Goal: Task Accomplishment & Management: Complete application form

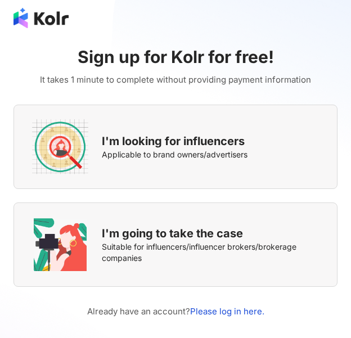
click at [212, 134] on span "I'm looking for influencers" at bounding box center [173, 141] width 143 height 16
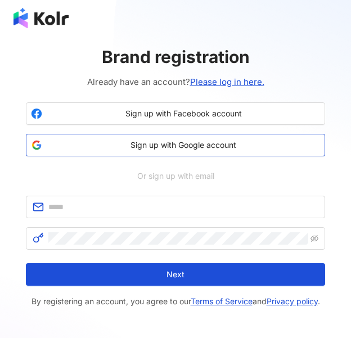
click at [212, 140] on span "Sign up with Google account" at bounding box center [183, 145] width 273 height 11
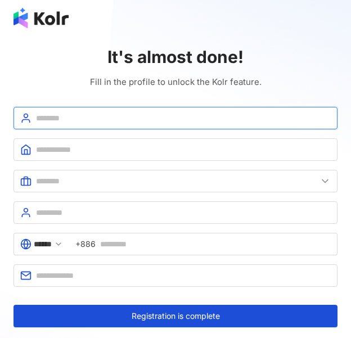
click at [214, 112] on input "text" at bounding box center [183, 118] width 295 height 12
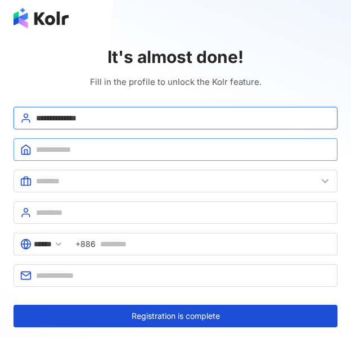
type input "**********"
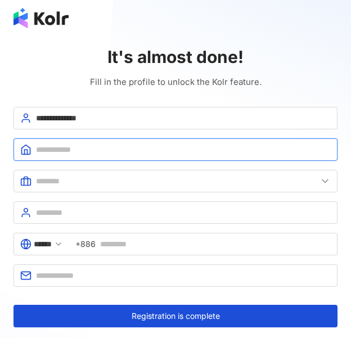
click at [183, 149] on input "text" at bounding box center [183, 150] width 295 height 12
type input "**********"
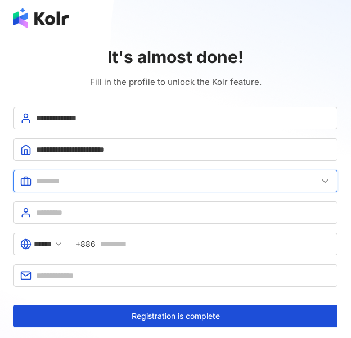
click at [160, 182] on input "text" at bounding box center [176, 181] width 281 height 12
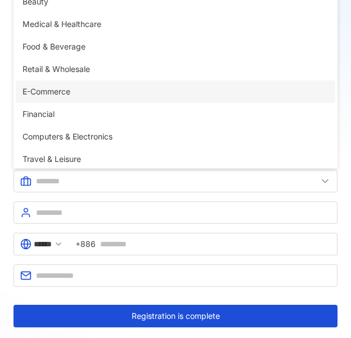
click at [150, 95] on span "E-Commerce" at bounding box center [176, 92] width 306 height 12
type input "**********"
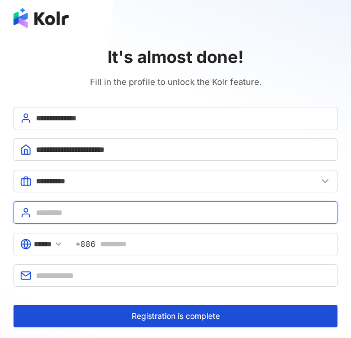
click at [143, 207] on input "text" at bounding box center [183, 213] width 295 height 12
click at [261, 214] on input "text" at bounding box center [183, 213] width 295 height 12
type input "*"
type input "**********"
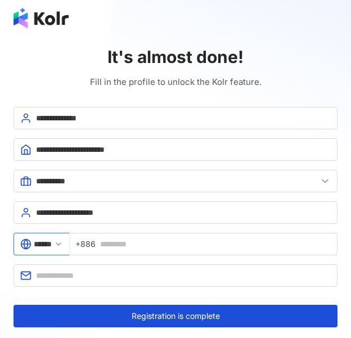
click at [52, 238] on input "******" at bounding box center [43, 244] width 18 height 12
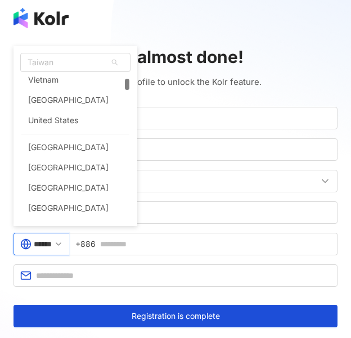
scroll to position [96, 0]
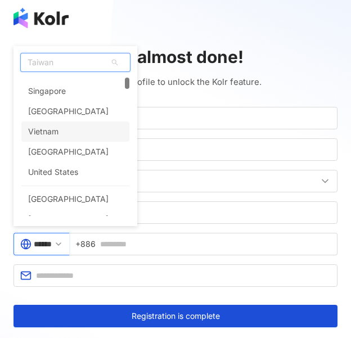
click at [78, 128] on div "Vietnam" at bounding box center [75, 132] width 108 height 20
type input "*******"
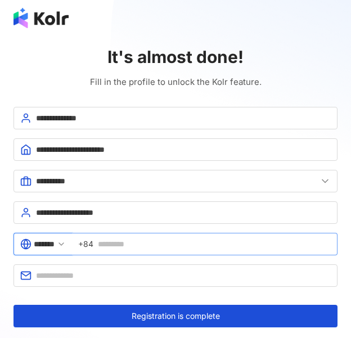
click at [133, 235] on span "+84" at bounding box center [205, 244] width 266 height 23
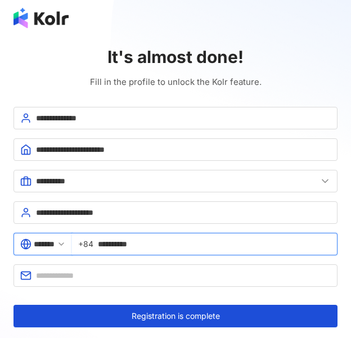
click at [113, 243] on input "**********" at bounding box center [214, 244] width 233 height 12
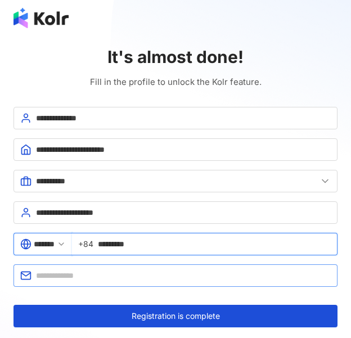
type input "*********"
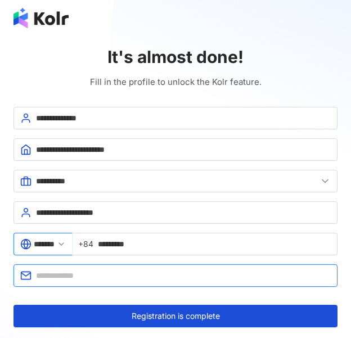
click at [91, 277] on input "text" at bounding box center [183, 276] width 295 height 12
type input "**********"
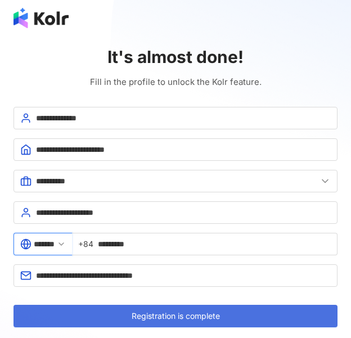
click at [107, 324] on button "Registration is complete" at bounding box center [176, 316] width 324 height 23
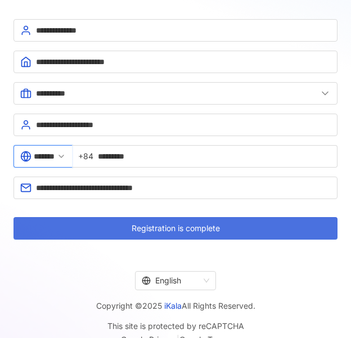
scroll to position [86, 0]
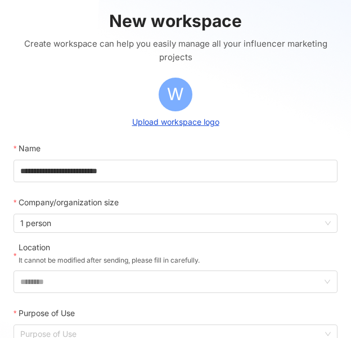
scroll to position [84, 0]
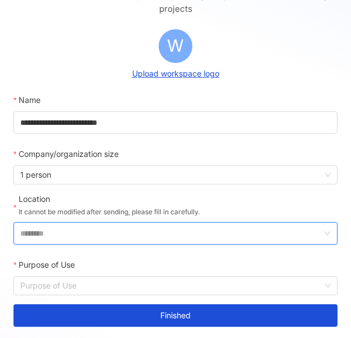
click at [100, 232] on input "********" at bounding box center [171, 233] width 302 height 21
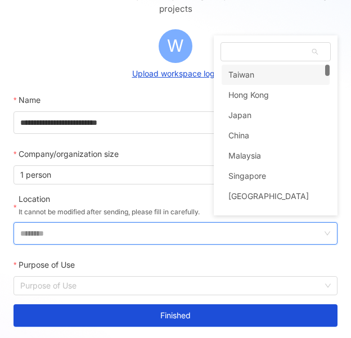
click at [100, 232] on input "********" at bounding box center [171, 233] width 302 height 21
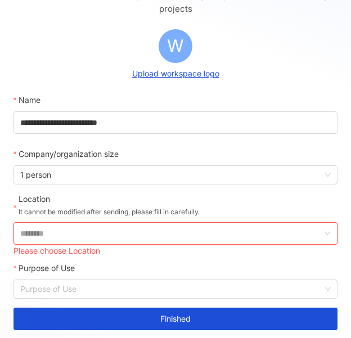
click at [100, 232] on input "********" at bounding box center [171, 233] width 302 height 21
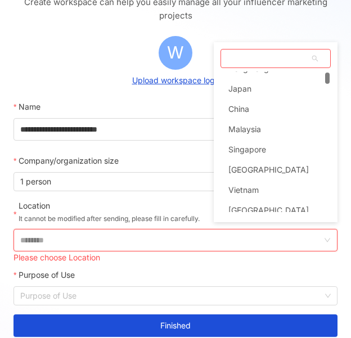
scroll to position [50, 0]
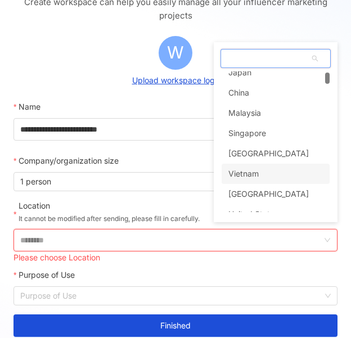
click at [254, 174] on div "Vietnam" at bounding box center [243, 174] width 30 height 20
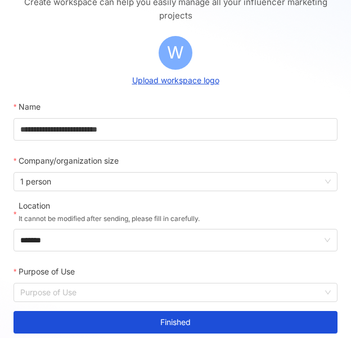
click at [216, 282] on div "Purpose of Use" at bounding box center [176, 272] width 324 height 23
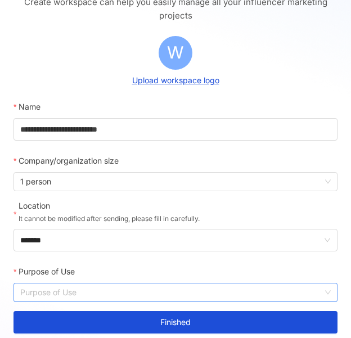
click at [214, 290] on input "Purpose of Use" at bounding box center [175, 293] width 311 height 18
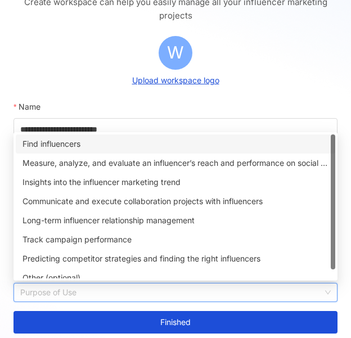
click at [188, 144] on div "Find influencers" at bounding box center [176, 144] width 306 height 12
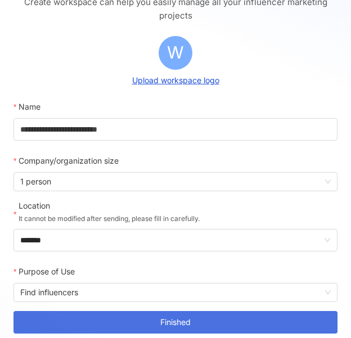
click at [191, 325] on span "Finished" at bounding box center [175, 322] width 30 height 9
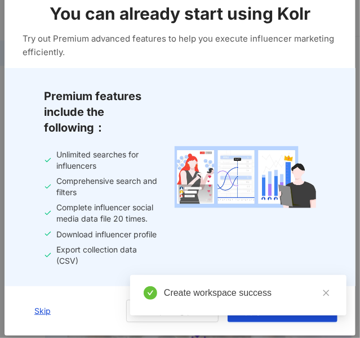
scroll to position [37, 0]
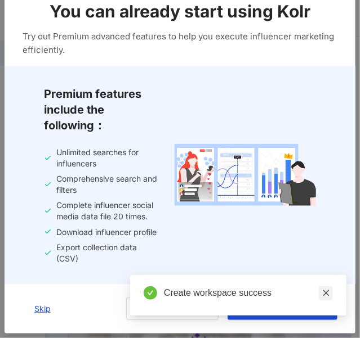
click at [324, 293] on icon "close" at bounding box center [326, 293] width 8 height 8
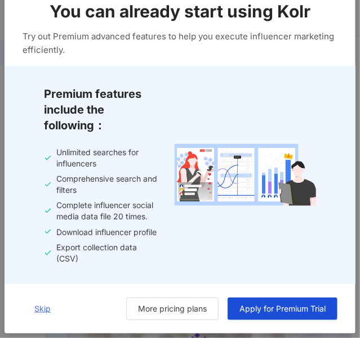
click at [39, 309] on span "Skip" at bounding box center [42, 308] width 16 height 9
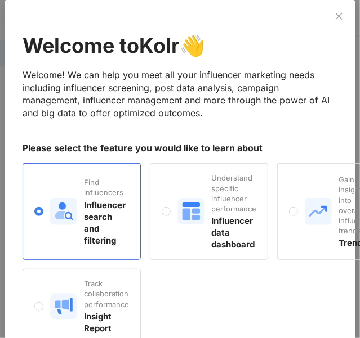
scroll to position [146, 0]
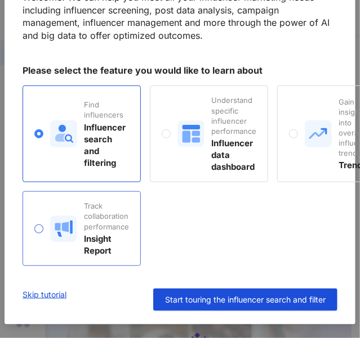
click at [133, 233] on div "Track collaboration performance Insight Report" at bounding box center [82, 228] width 118 height 75
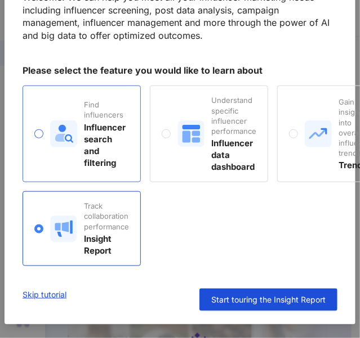
click at [93, 167] on div "Find influencers Influencer search and filtering" at bounding box center [82, 134] width 118 height 97
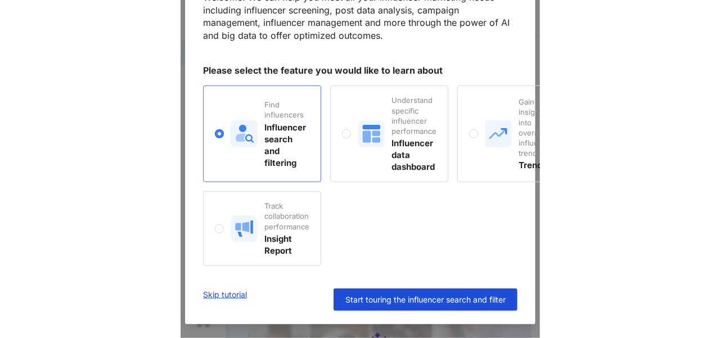
scroll to position [125, 0]
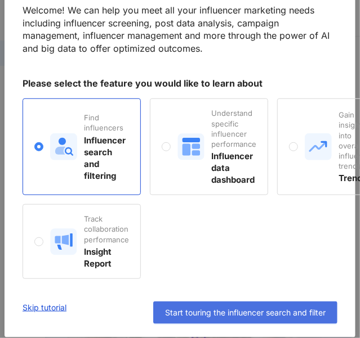
click at [176, 313] on span "Start touring the influencer search and filter" at bounding box center [245, 312] width 160 height 9
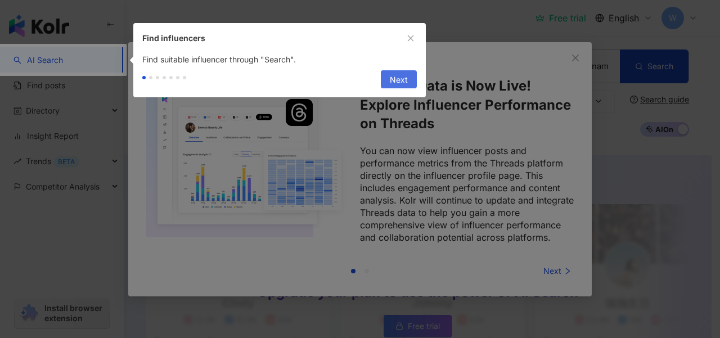
click at [351, 87] on button "Next" at bounding box center [399, 79] width 36 height 18
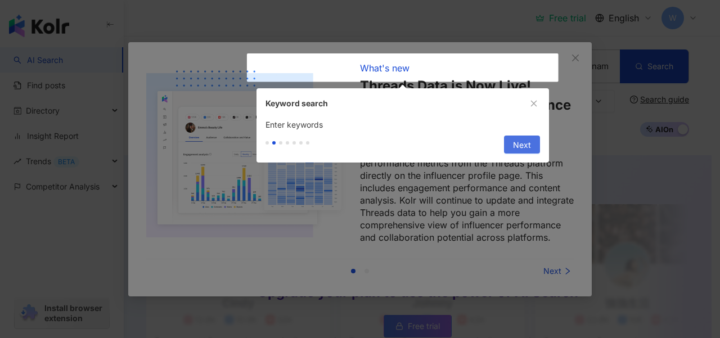
type input "**********"
click at [351, 146] on button "Next" at bounding box center [522, 145] width 36 height 18
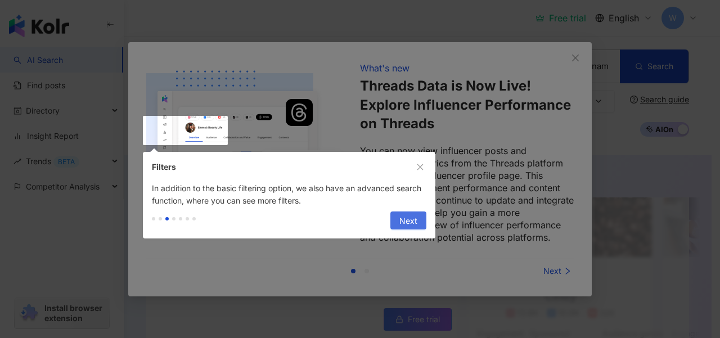
click at [351, 214] on span "Next" at bounding box center [409, 221] width 18 height 18
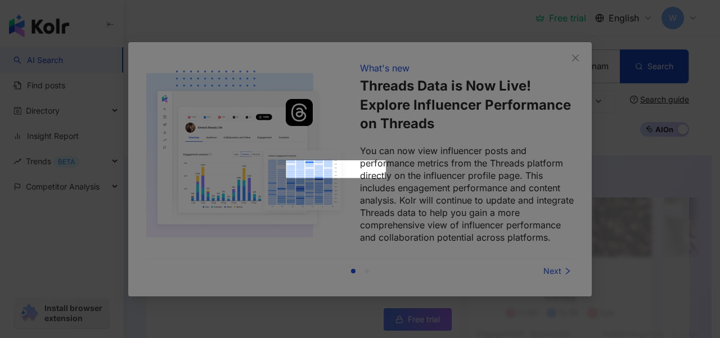
scroll to position [392, 0]
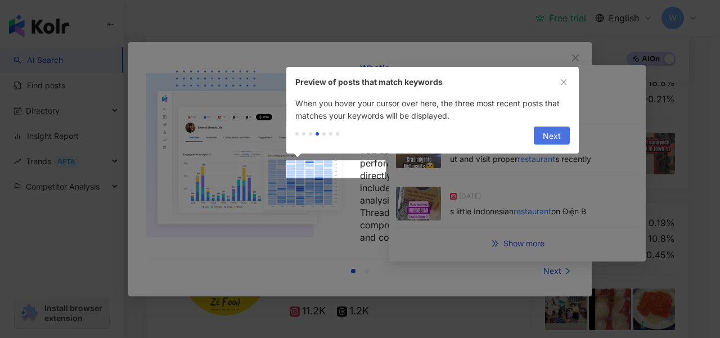
click at [351, 137] on button "Next" at bounding box center [552, 136] width 36 height 18
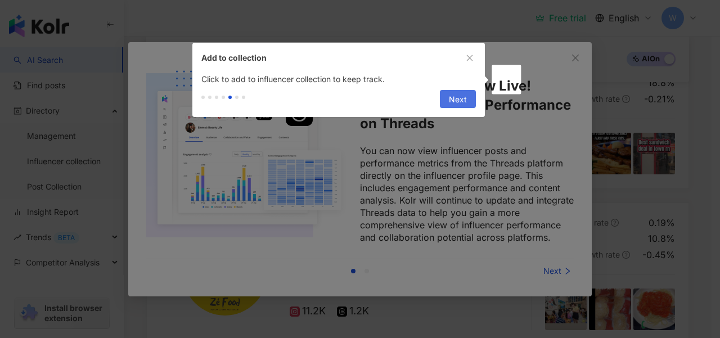
click at [351, 96] on span "Next" at bounding box center [458, 100] width 18 height 18
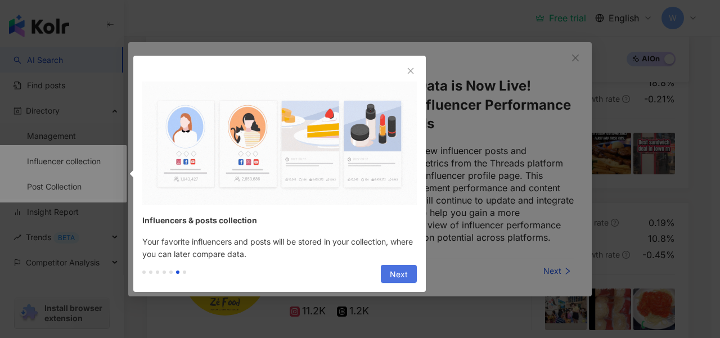
click at [351, 268] on span "Next" at bounding box center [399, 275] width 18 height 18
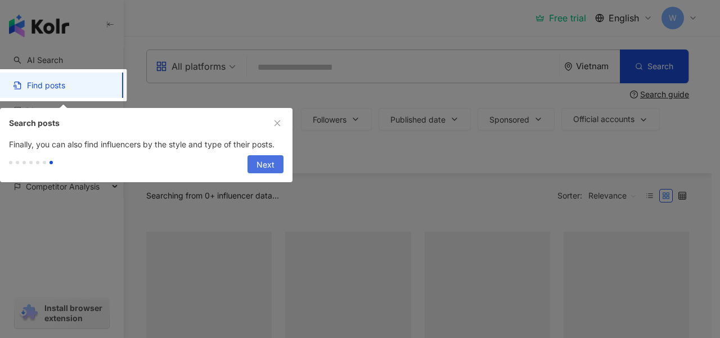
click at [351, 268] on div at bounding box center [360, 169] width 720 height 338
click at [269, 163] on span "Next" at bounding box center [266, 165] width 18 height 18
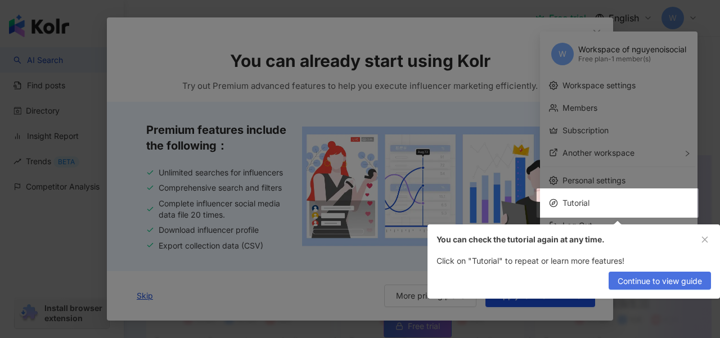
click at [351, 284] on span "Continue to view guide" at bounding box center [660, 281] width 84 height 18
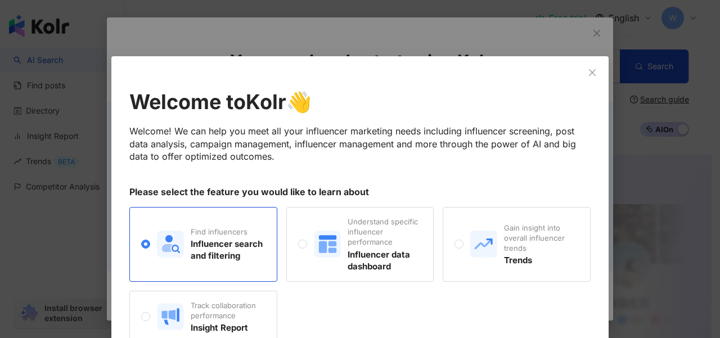
scroll to position [56, 0]
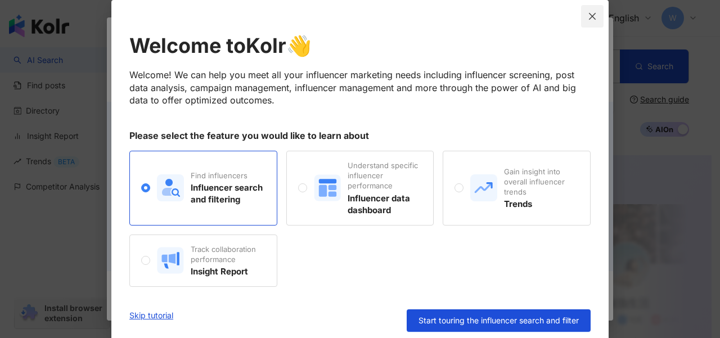
click at [351, 12] on span "Close" at bounding box center [592, 16] width 23 height 9
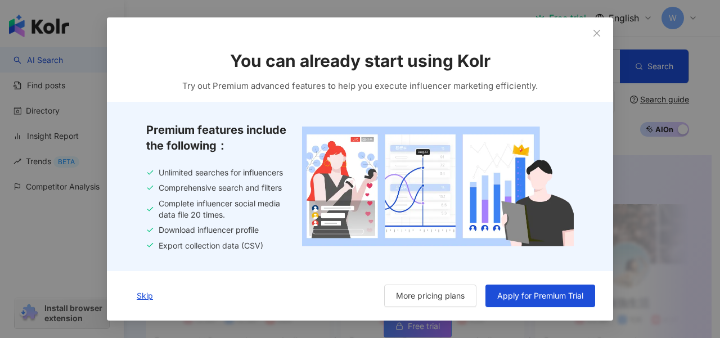
scroll to position [20, 0]
click at [351, 25] on button "Close" at bounding box center [597, 33] width 23 height 23
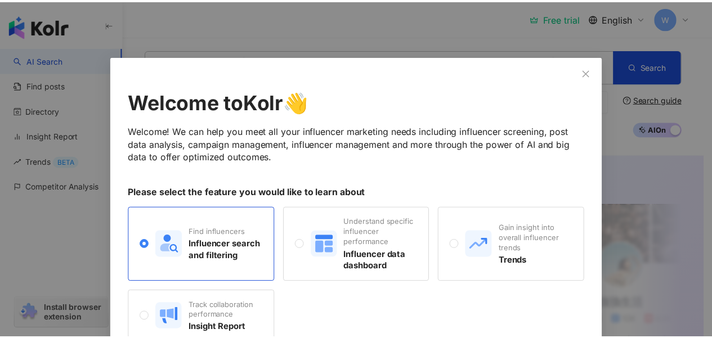
scroll to position [56, 0]
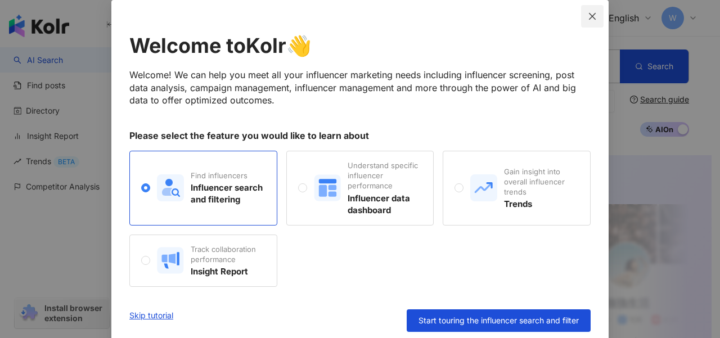
click at [351, 10] on button "Close" at bounding box center [592, 16] width 23 height 23
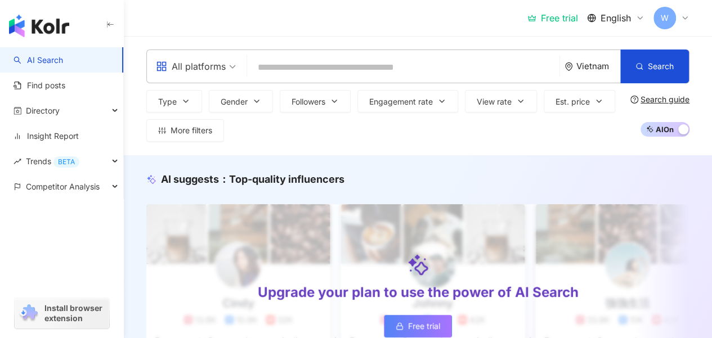
click at [351, 68] on input "search" at bounding box center [403, 67] width 303 height 21
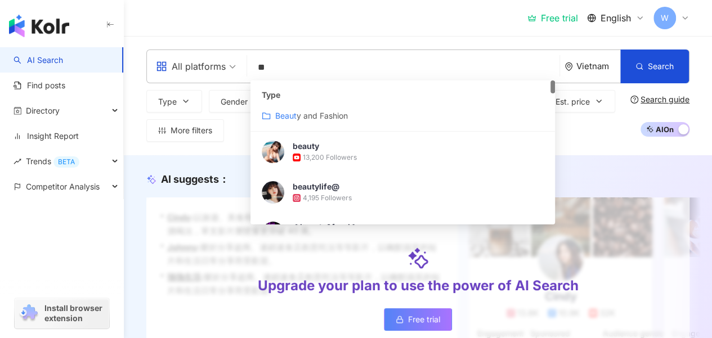
type input "*"
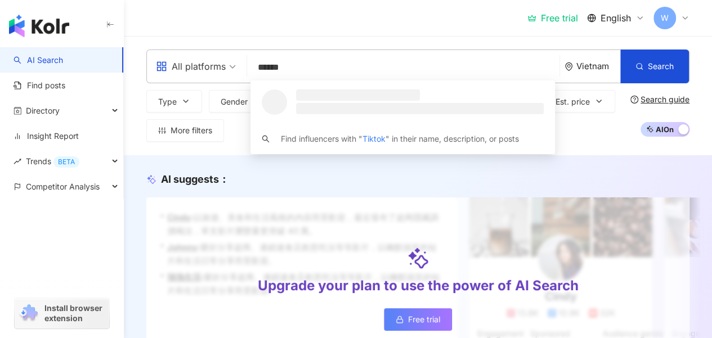
type input "******"
click at [351, 72] on div "Vietnam" at bounding box center [592, 66] width 56 height 33
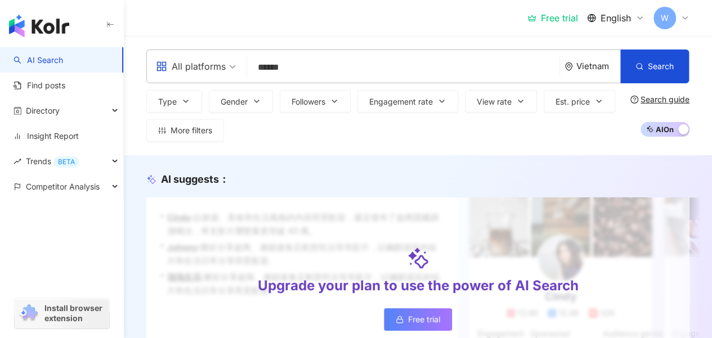
scroll to position [1, 0]
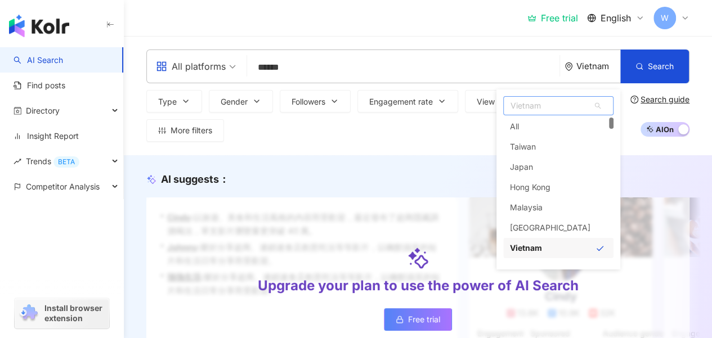
click at [351, 104] on span "Vietnam" at bounding box center [558, 106] width 109 height 18
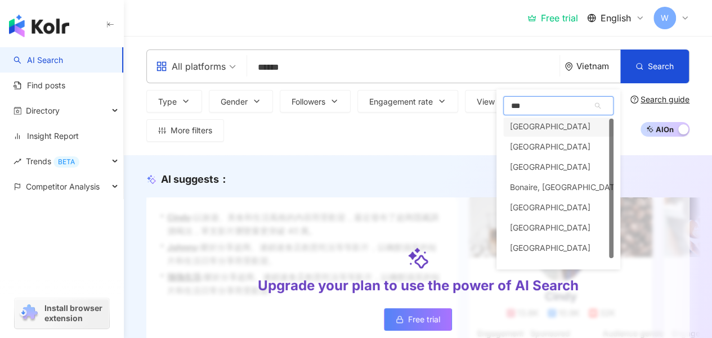
scroll to position [0, 0]
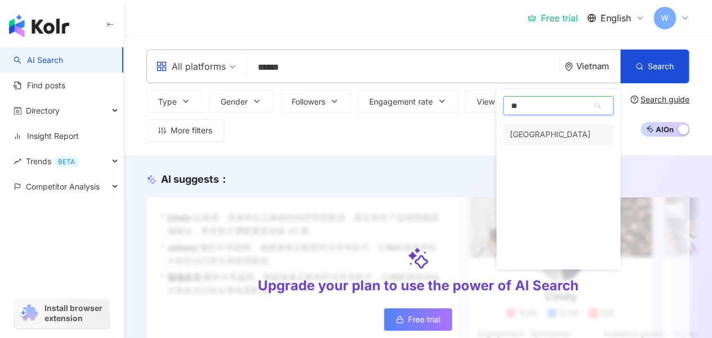
type input "*"
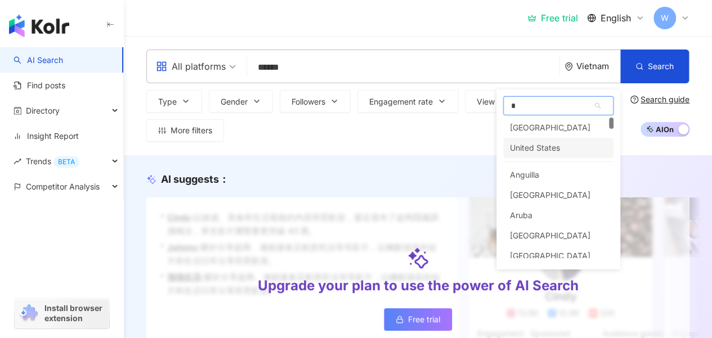
click at [351, 147] on div "United States" at bounding box center [535, 148] width 50 height 20
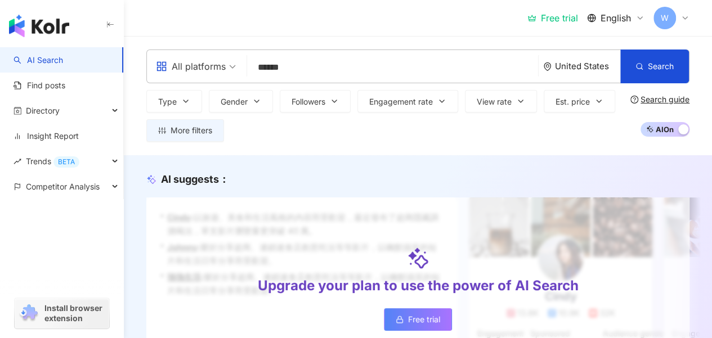
click at [351, 125] on div "Type Gender Followers Engagement rate View rate Est. price More filters" at bounding box center [385, 116] width 479 height 52
click at [188, 95] on button "Type" at bounding box center [174, 101] width 56 height 23
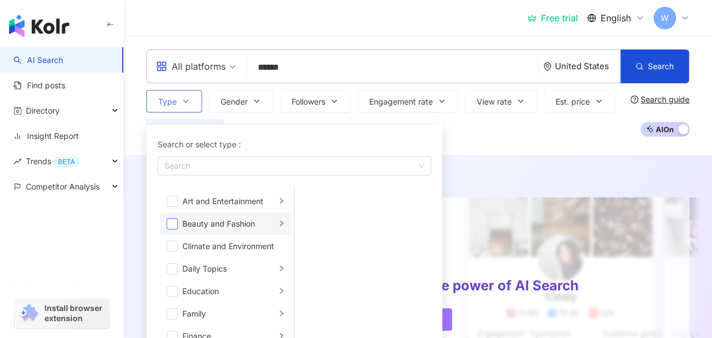
click at [177, 220] on span "button" at bounding box center [172, 223] width 11 height 11
click at [351, 127] on div "Type Search or select type : Beauty and Fashion Art and Entertainment Beauty an…" at bounding box center [385, 116] width 479 height 52
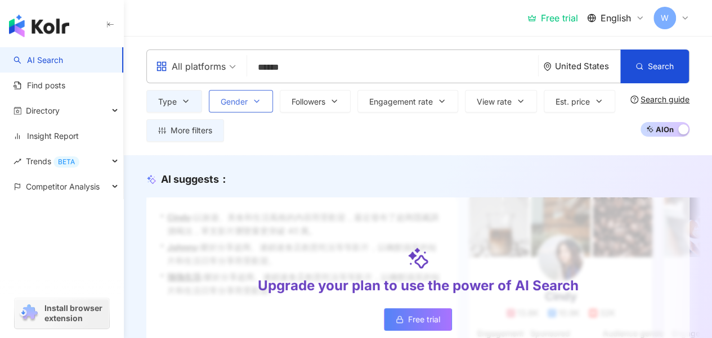
click at [261, 101] on icon "button" at bounding box center [256, 101] width 9 height 9
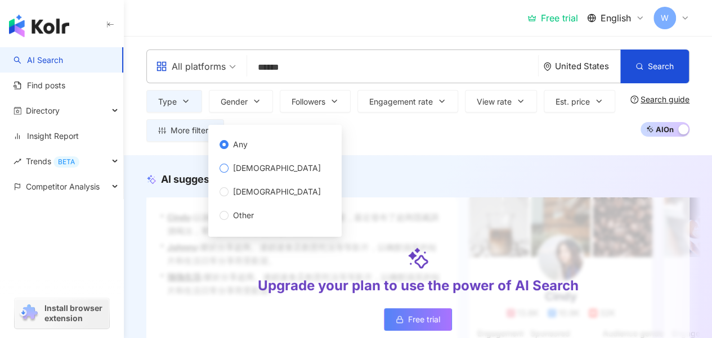
click at [261, 165] on span "[DEMOGRAPHIC_DATA]" at bounding box center [276, 168] width 97 height 12
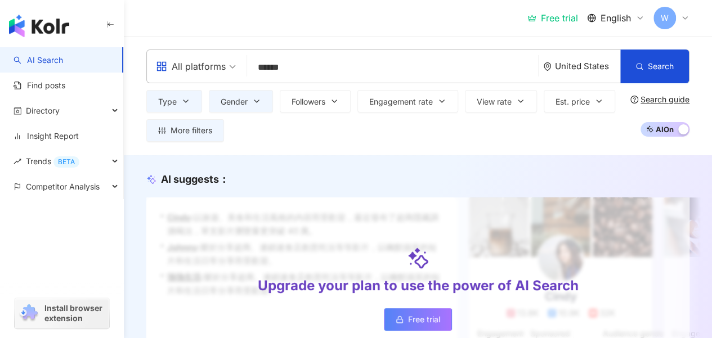
click at [351, 153] on div "All platforms ****** [GEOGRAPHIC_DATA] Search ea9edd45-7b75-4b86-bf2d-f699a89a8…" at bounding box center [418, 95] width 588 height 119
click at [351, 67] on icon "button" at bounding box center [639, 66] width 8 height 8
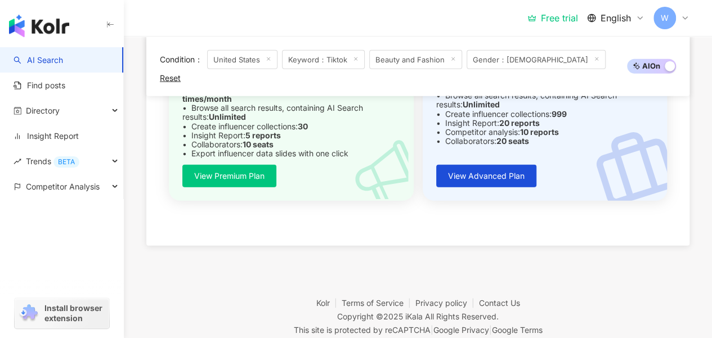
scroll to position [1347, 0]
